Goal: Task Accomplishment & Management: Manage account settings

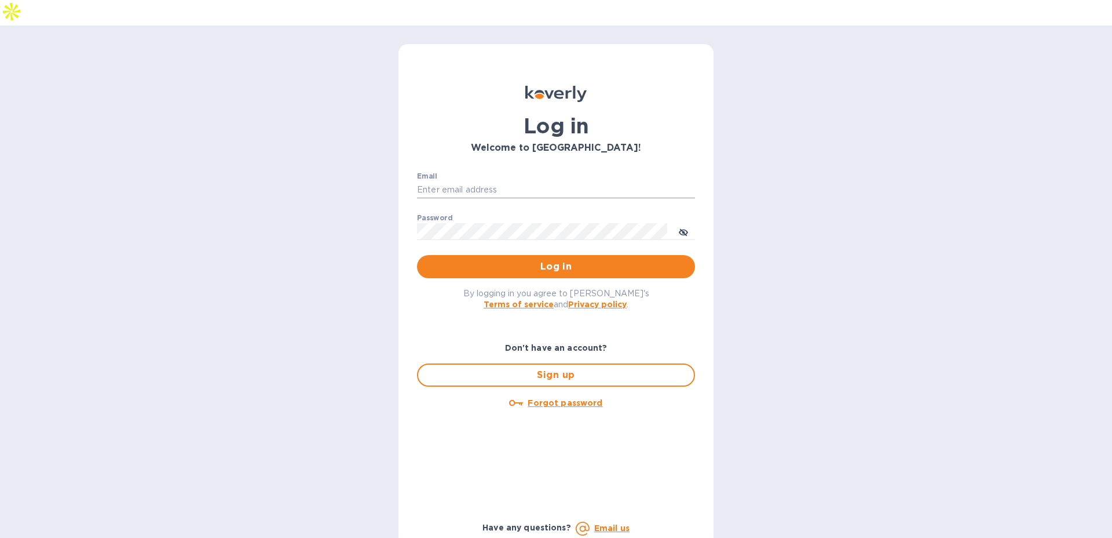
click at [438, 181] on input "Email" at bounding box center [556, 189] width 278 height 17
type input "[EMAIL_ADDRESS][DOMAIN_NAME]"
click at [525, 255] on button "Log in" at bounding box center [556, 266] width 278 height 23
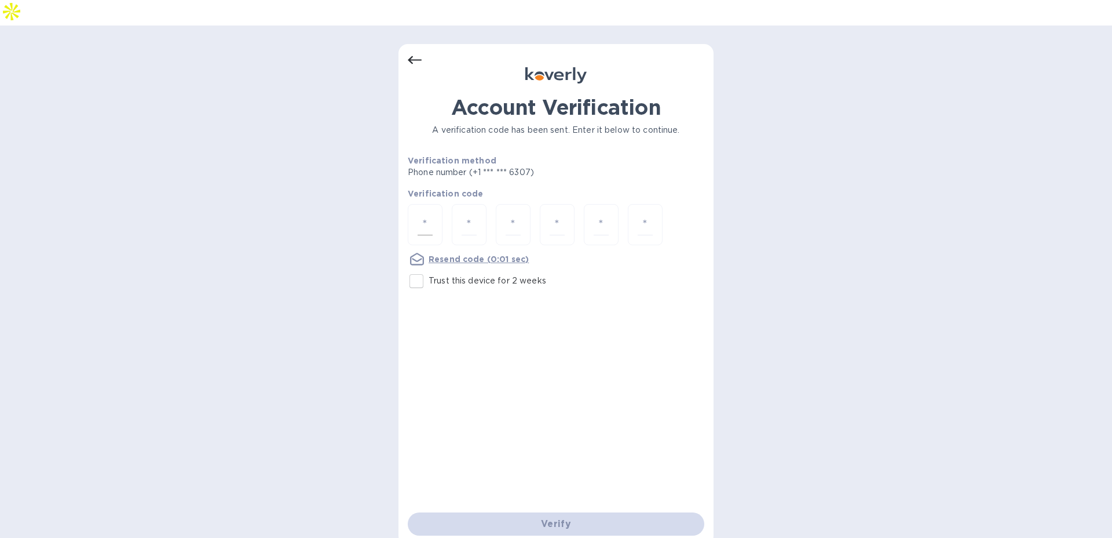
click at [428, 214] on input "number" at bounding box center [425, 224] width 15 height 21
type input "3"
type input "8"
type input "3"
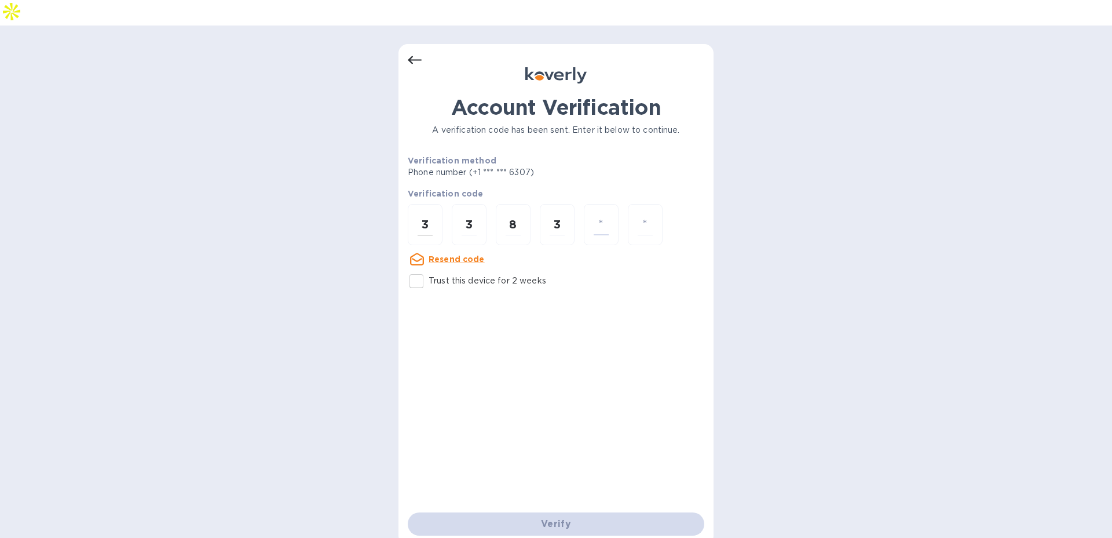
type input "9"
type input "1"
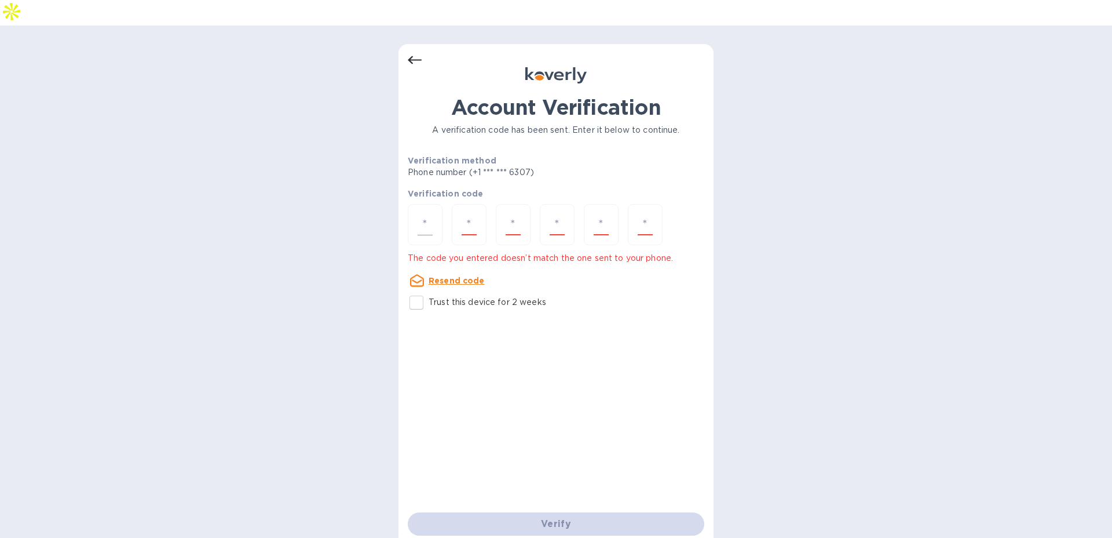
type input "2"
click at [429, 214] on input "number" at bounding box center [425, 224] width 15 height 21
type input "3"
type input "8"
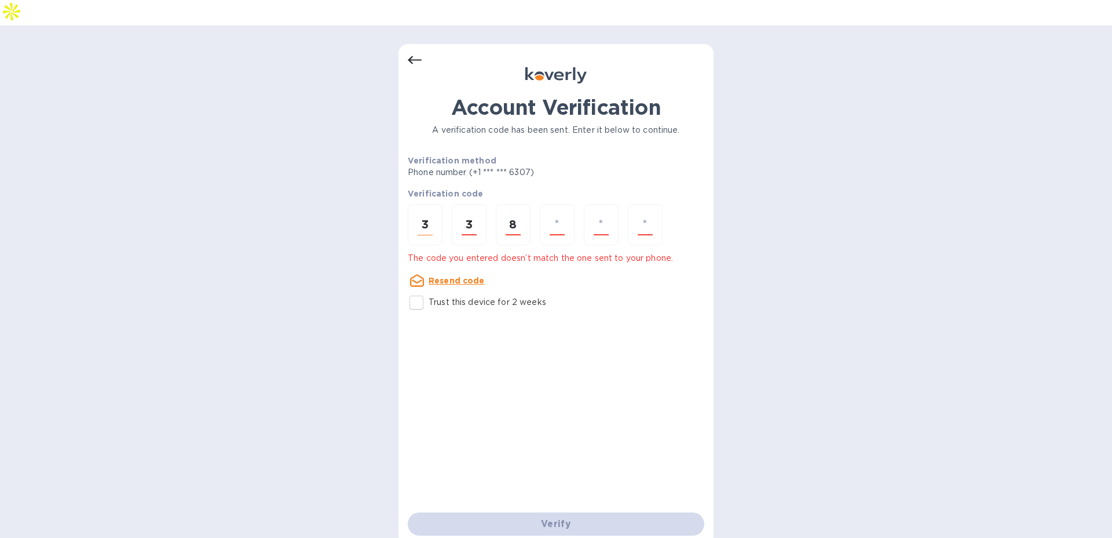
type input "3"
type input "9"
type input "2"
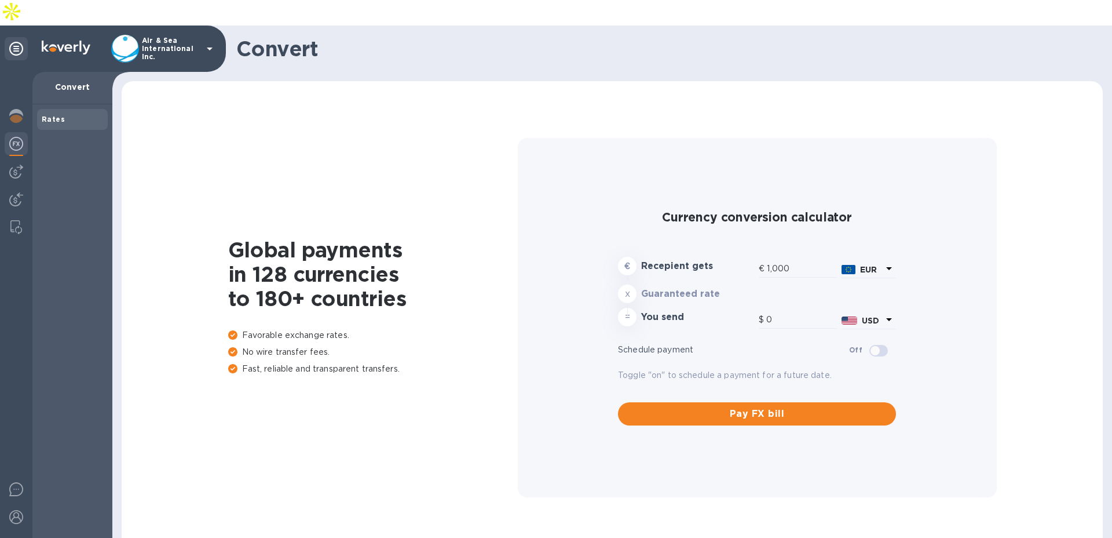
type input "1,179.18"
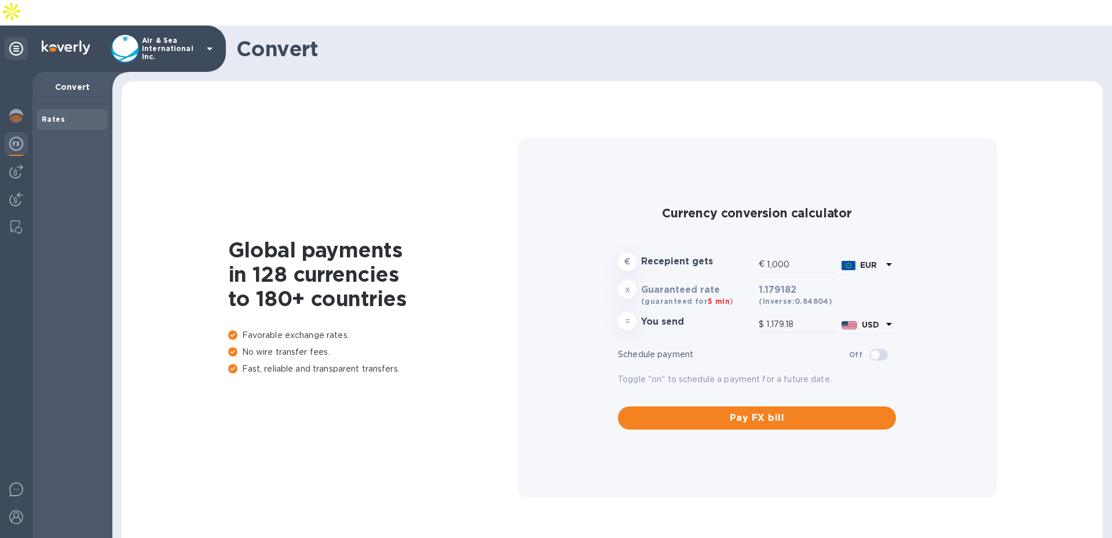
click at [159, 36] on p "Air & Sea International Inc." at bounding box center [171, 48] width 58 height 24
